Goal: Task Accomplishment & Management: Use online tool/utility

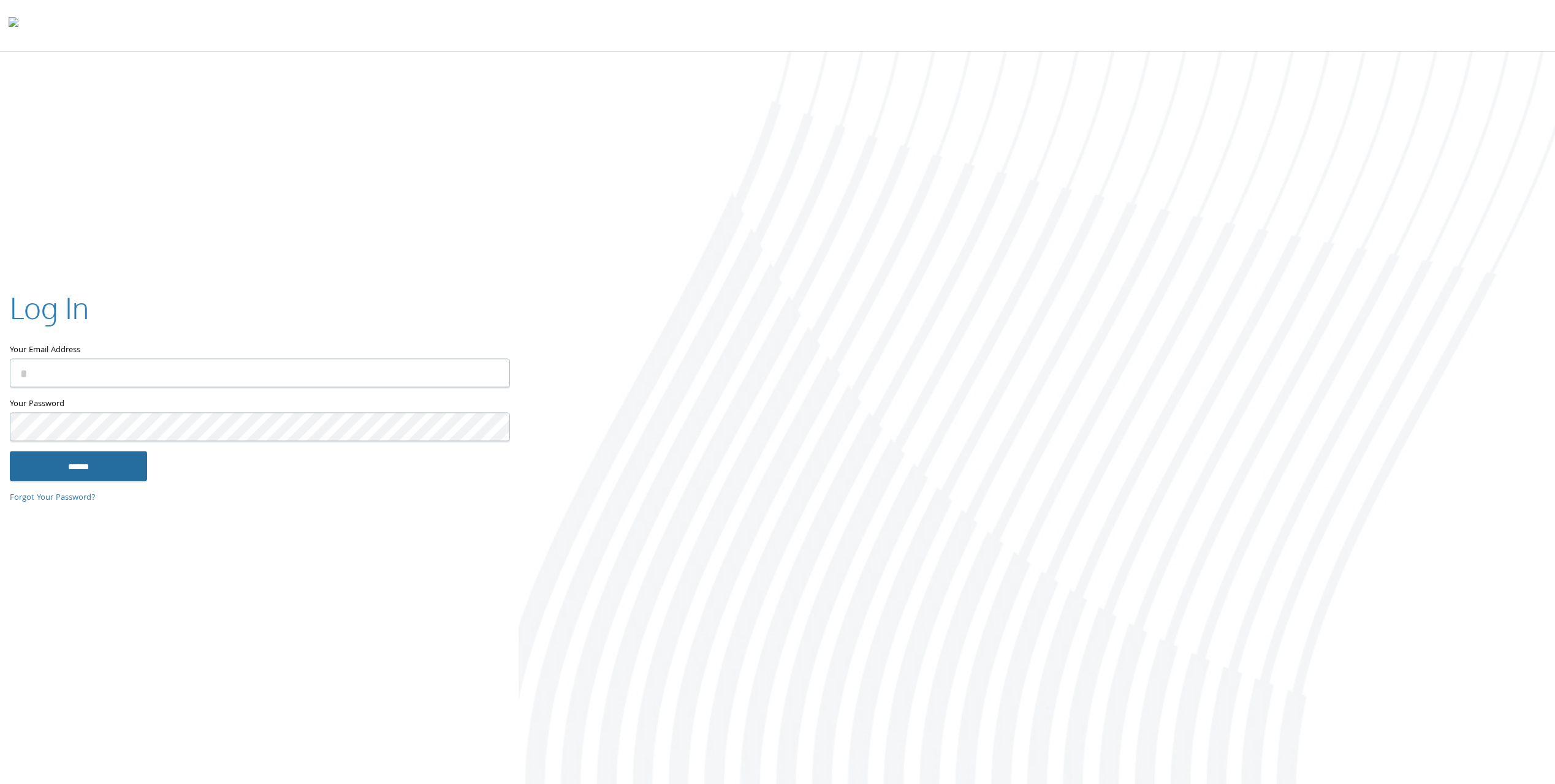
type input "**********"
click at [92, 469] on input "******" at bounding box center [78, 466] width 137 height 29
type input "**********"
click at [46, 461] on input "******" at bounding box center [78, 466] width 137 height 29
